Goal: Find specific page/section: Find specific page/section

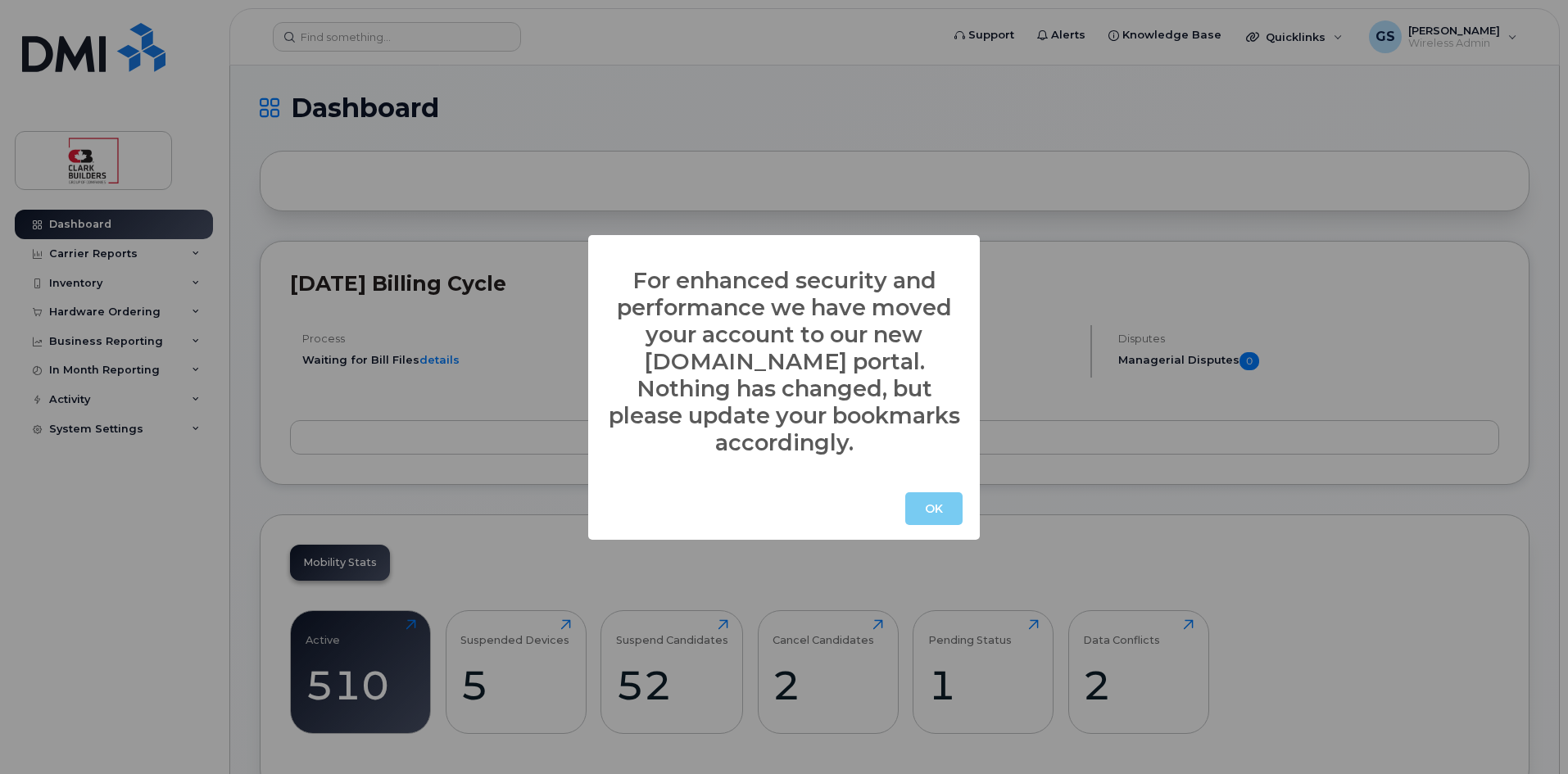
click at [935, 493] on button "OK" at bounding box center [934, 509] width 58 height 33
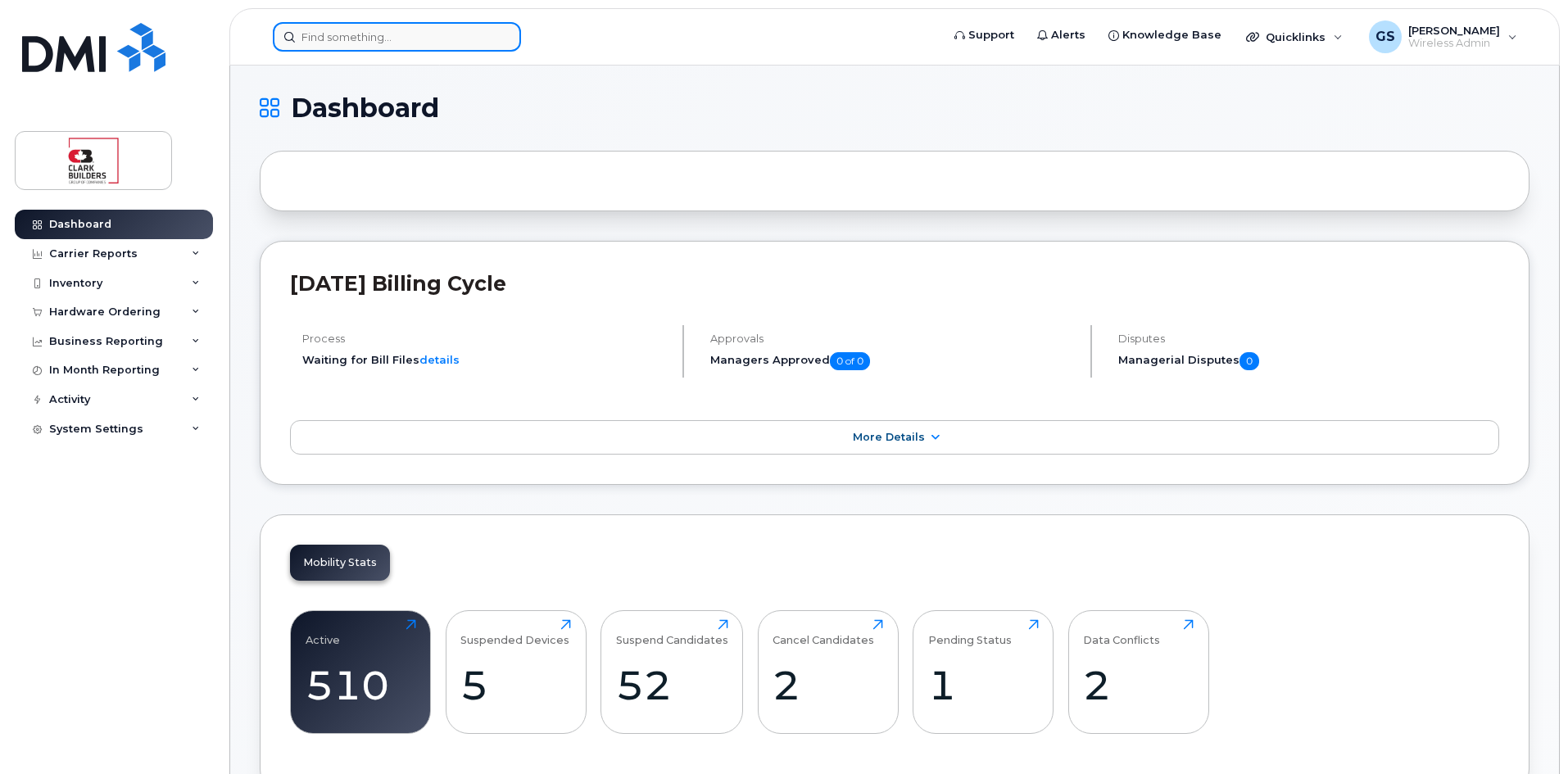
click at [378, 31] on input at bounding box center [397, 36] width 248 height 30
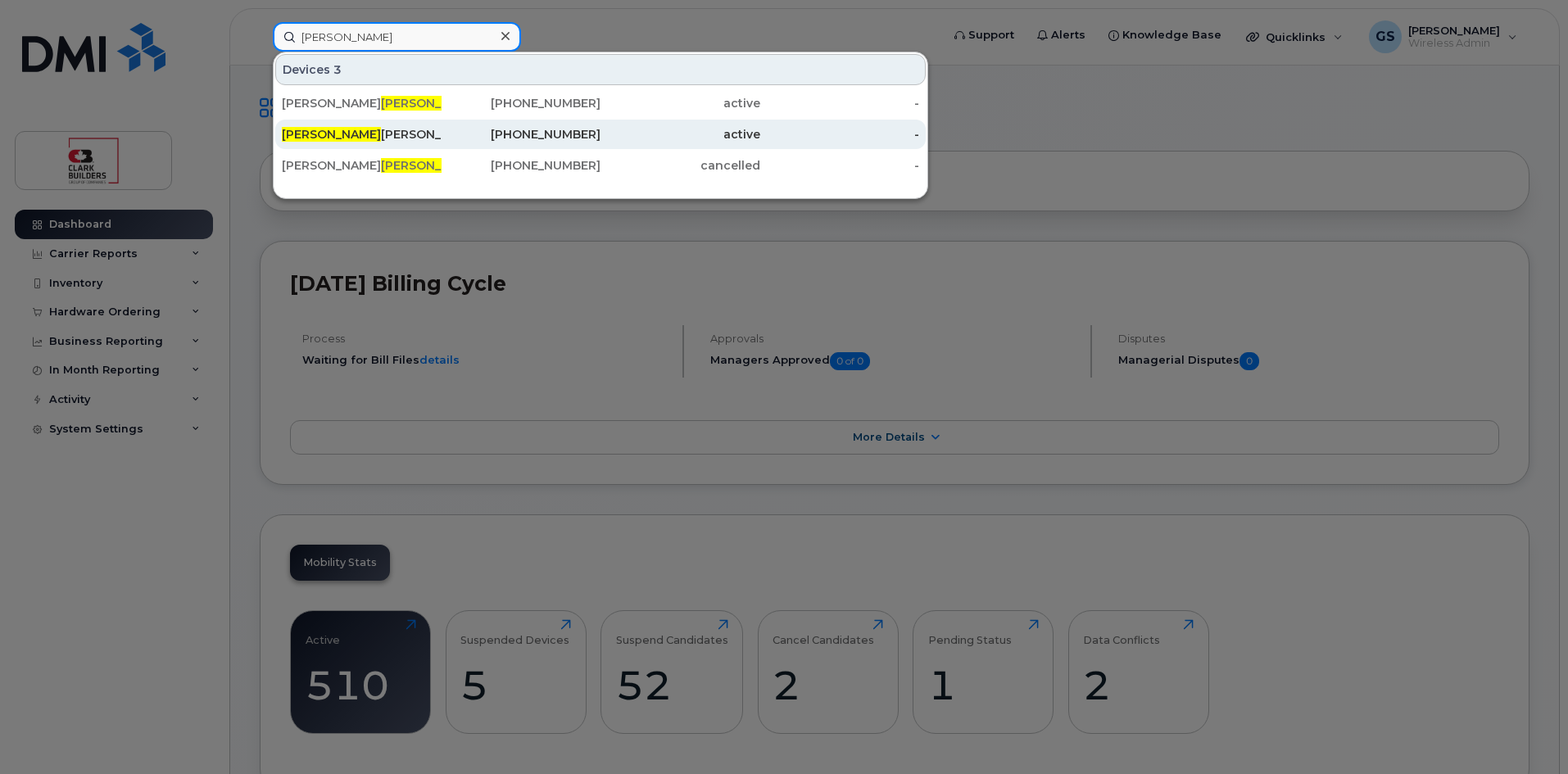
type input "gus"
click at [325, 135] on div "Gus Carvalho" at bounding box center [361, 134] width 160 height 16
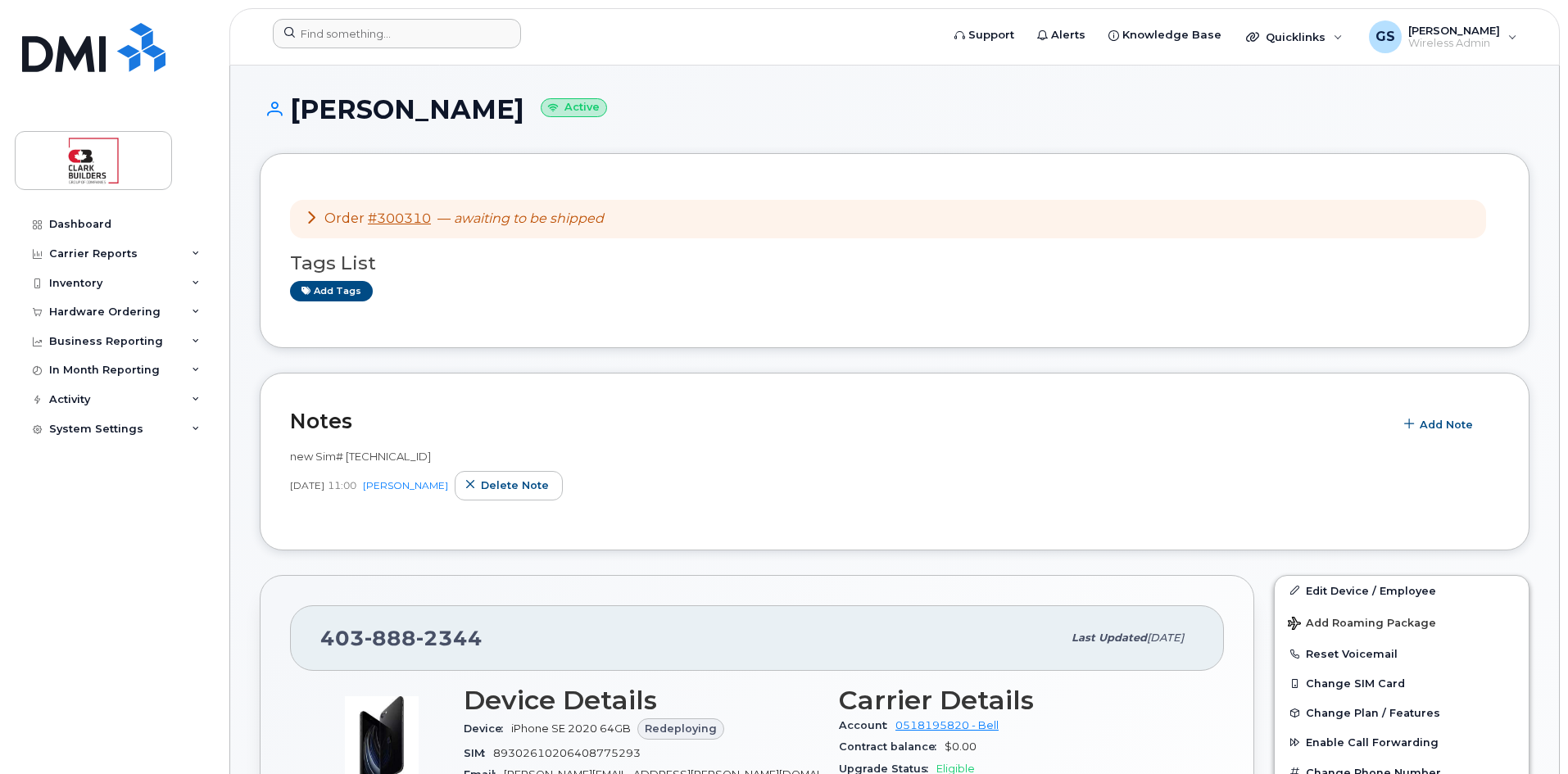
click at [370, 48] on div at bounding box center [601, 37] width 683 height 36
click at [365, 35] on input at bounding box center [397, 34] width 248 height 30
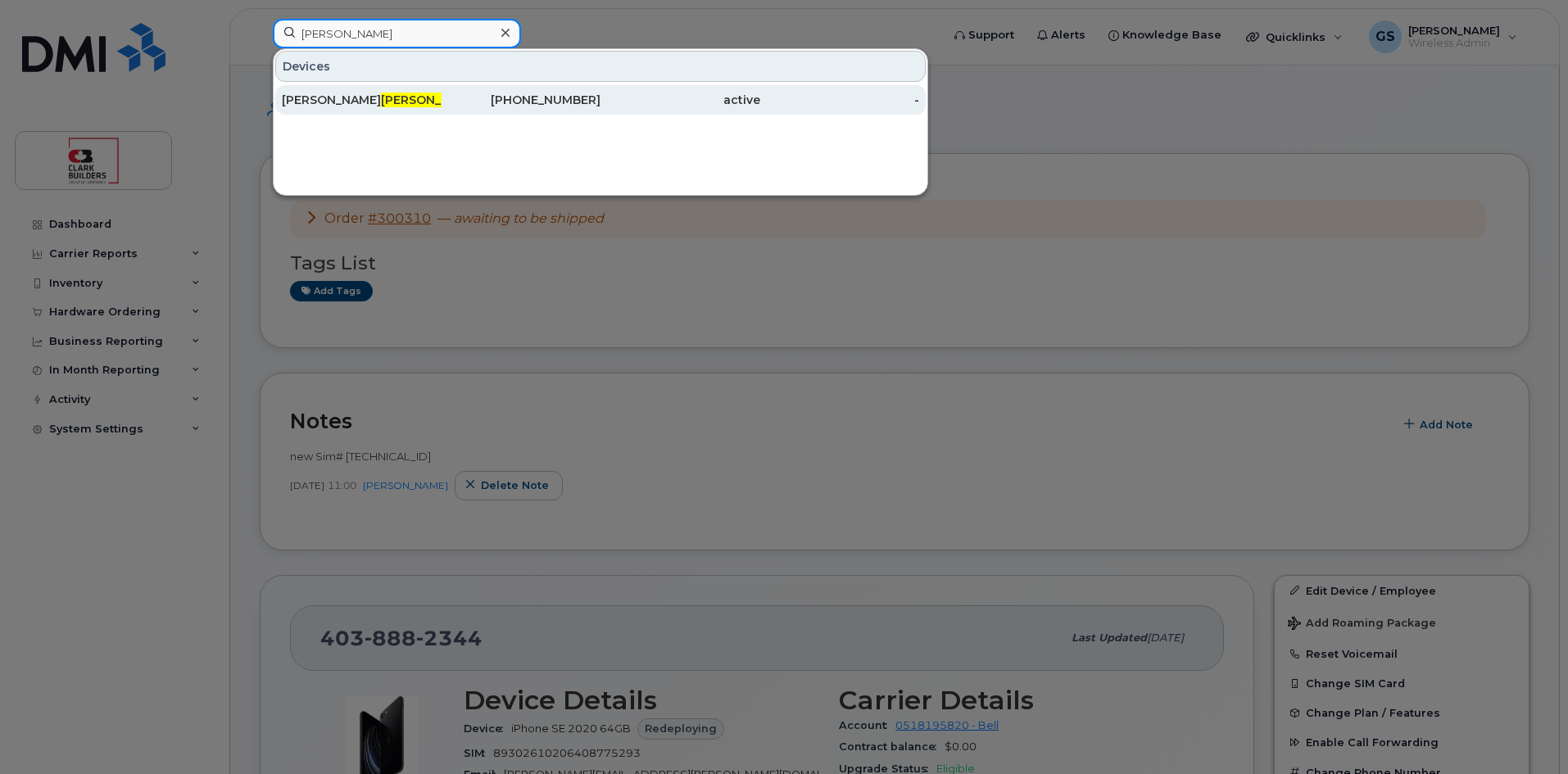
type input "elliot"
click at [518, 107] on div "403-465-4221" at bounding box center [521, 100] width 160 height 16
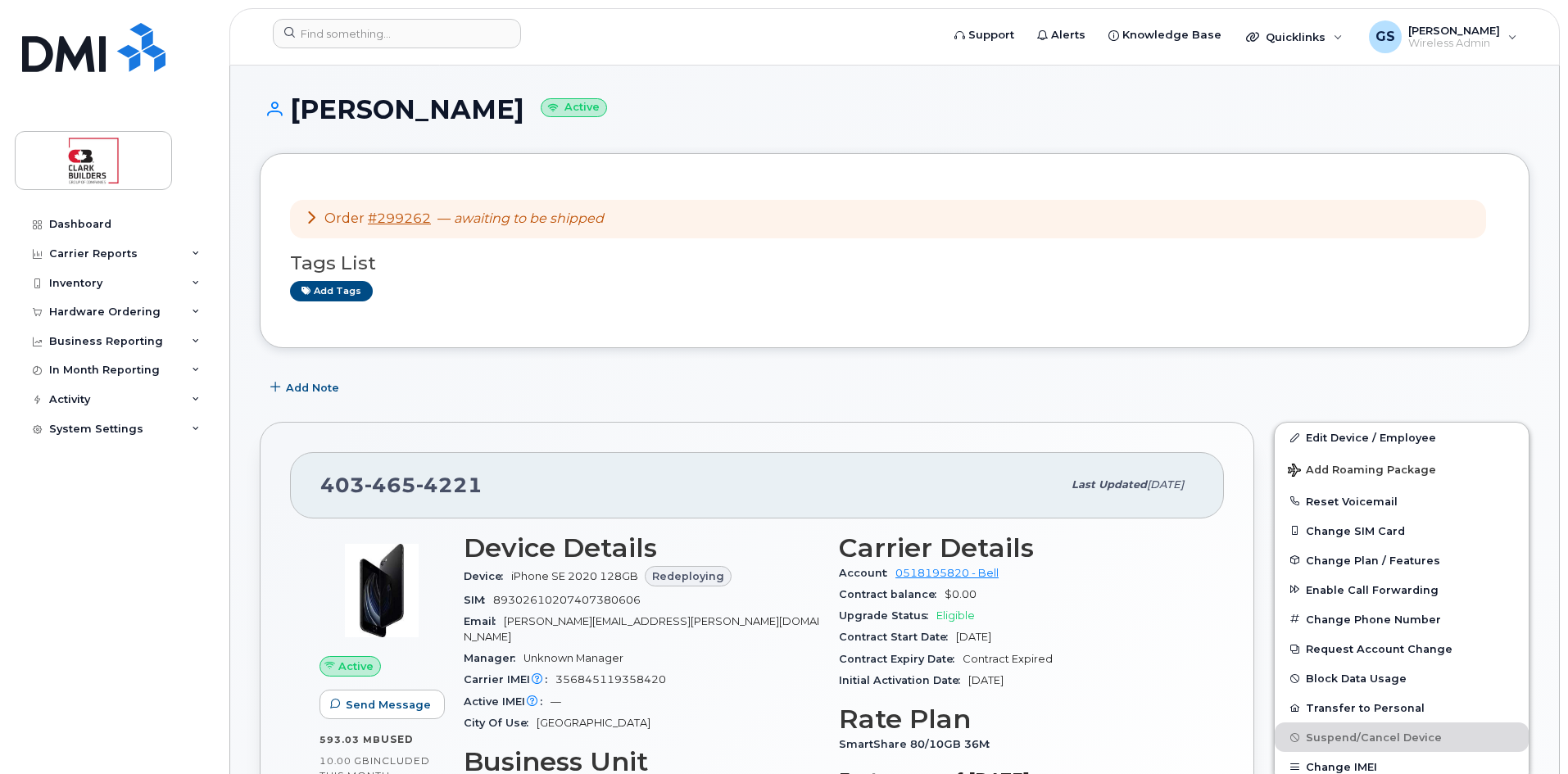
click at [486, 395] on div "Add Note" at bounding box center [894, 387] width 1270 height 30
drag, startPoint x: 954, startPoint y: 8, endPoint x: 804, endPoint y: 69, distance: 161.9
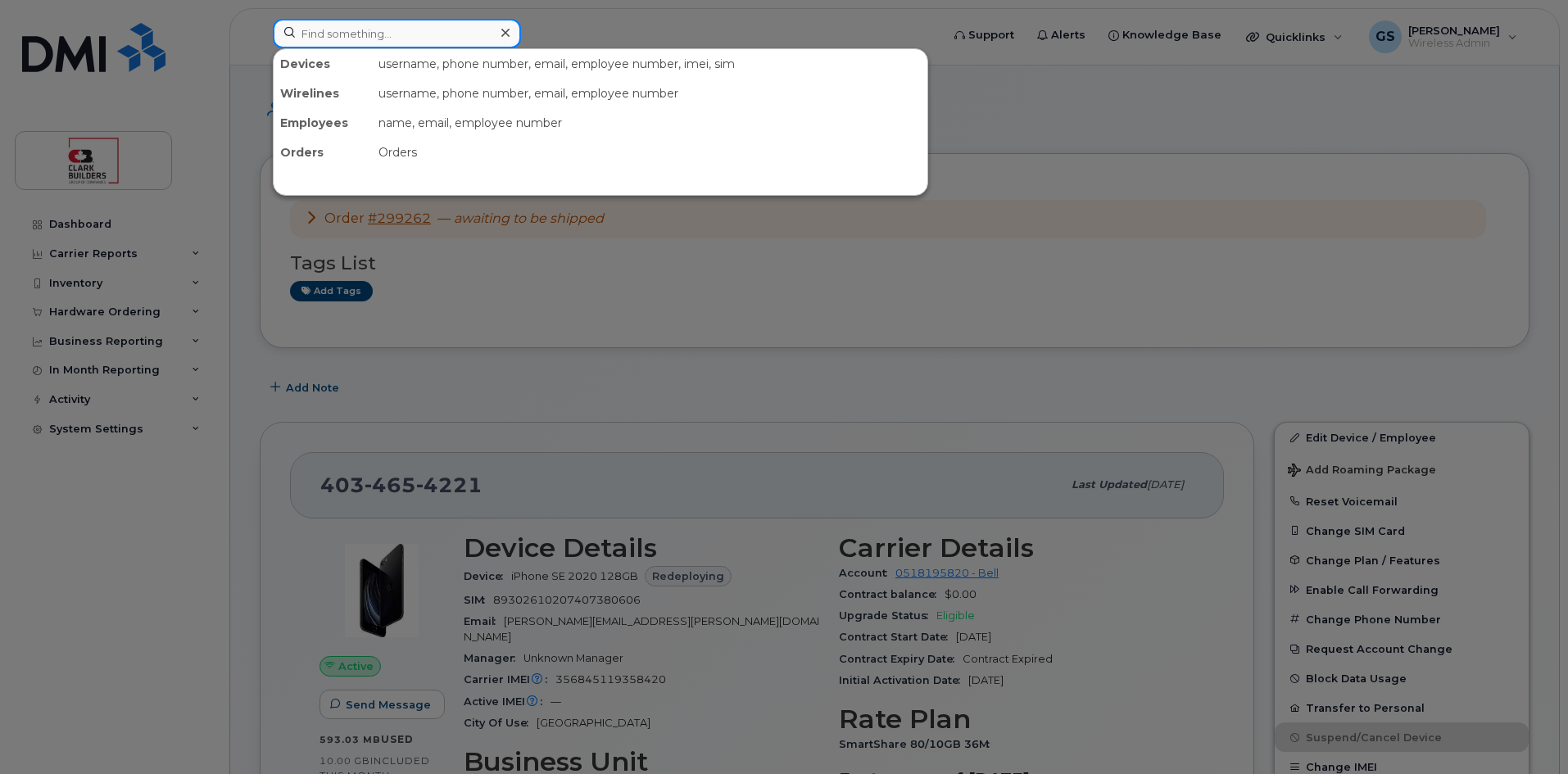
click at [449, 38] on input at bounding box center [397, 34] width 248 height 30
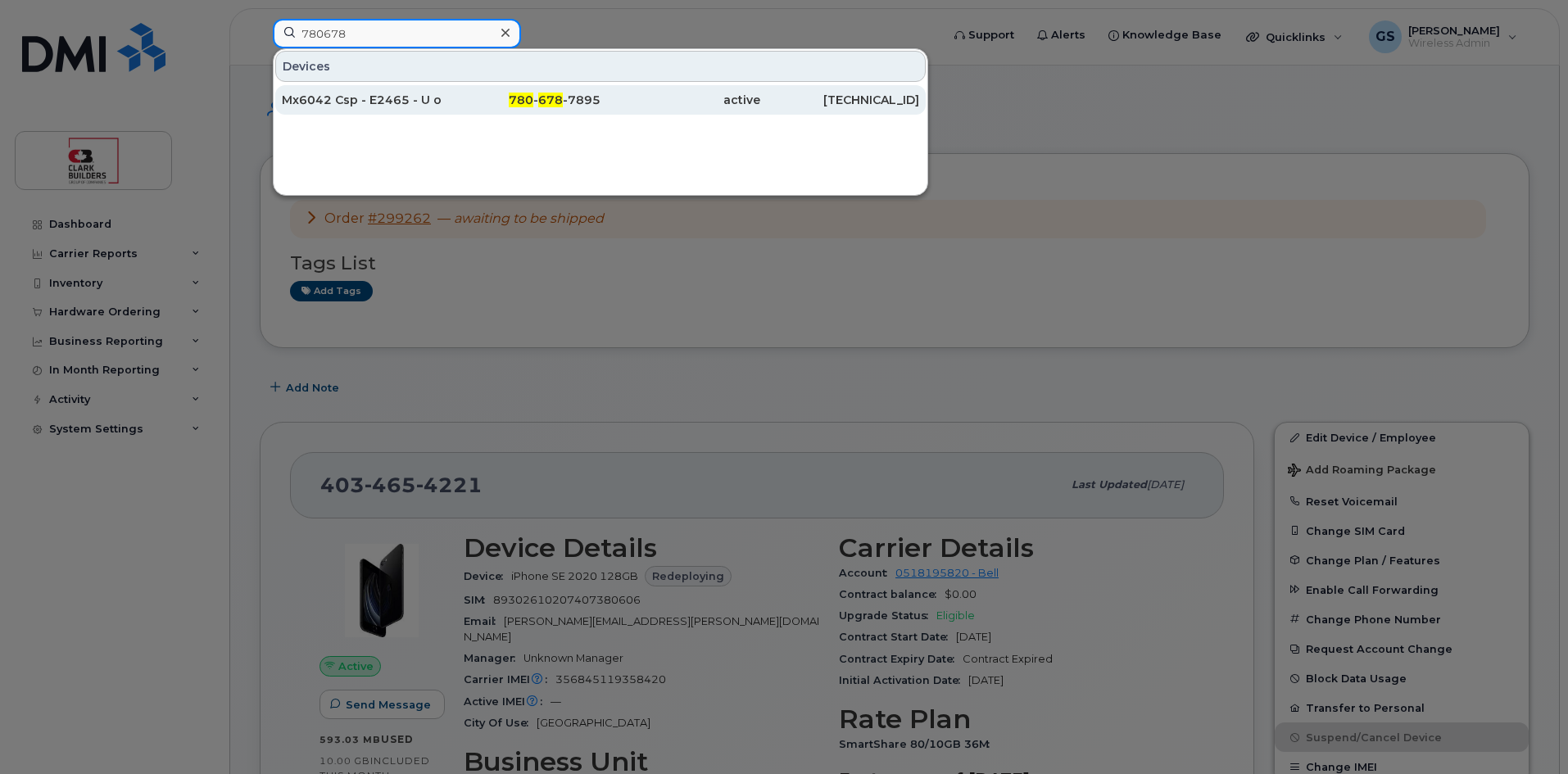
type input "780678"
click at [426, 102] on div "Mx6042 Csp - E2465 - U of A Data Center" at bounding box center [361, 100] width 160 height 16
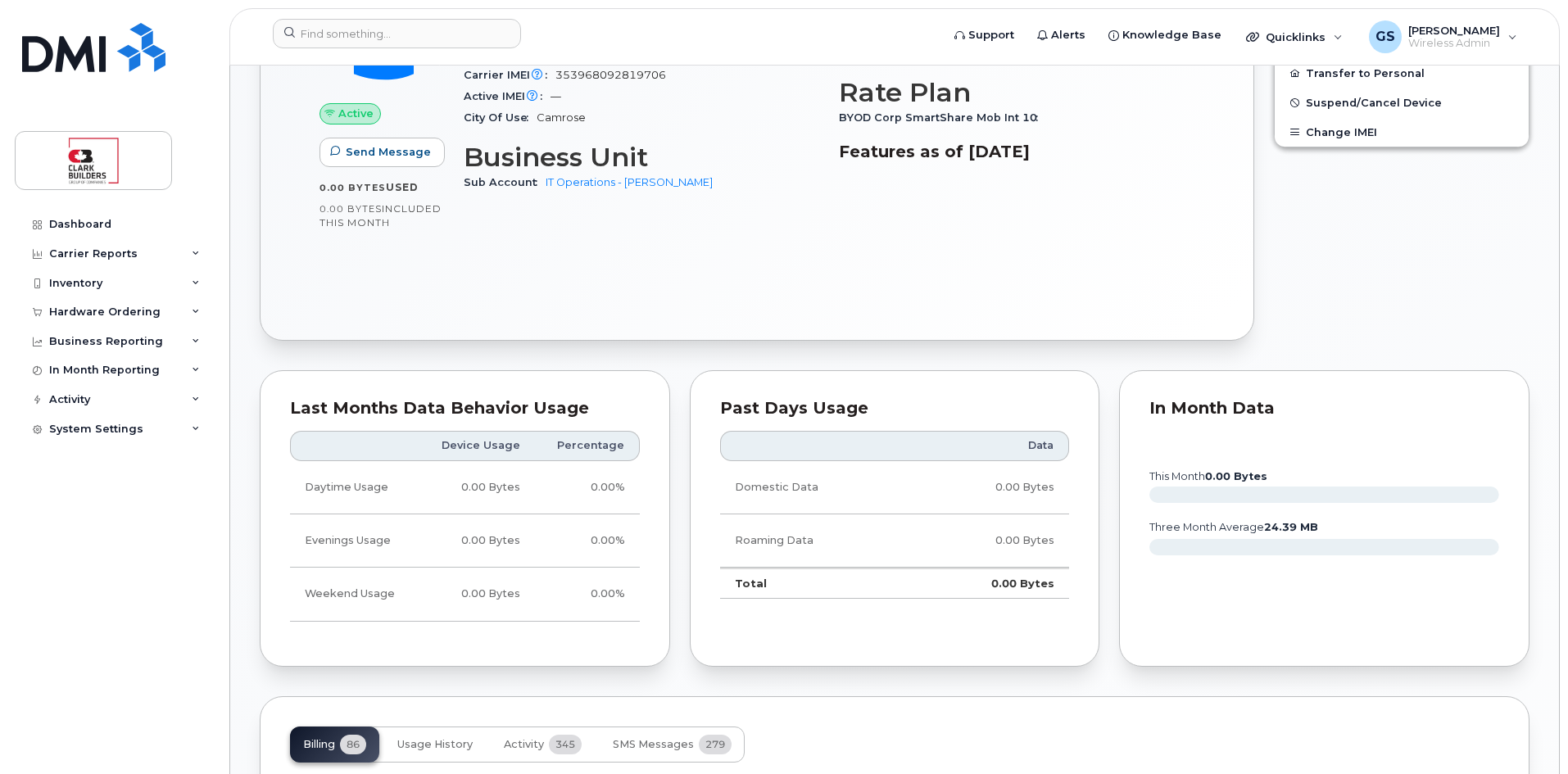
scroll to position [221, 0]
